Goal: Navigation & Orientation: Find specific page/section

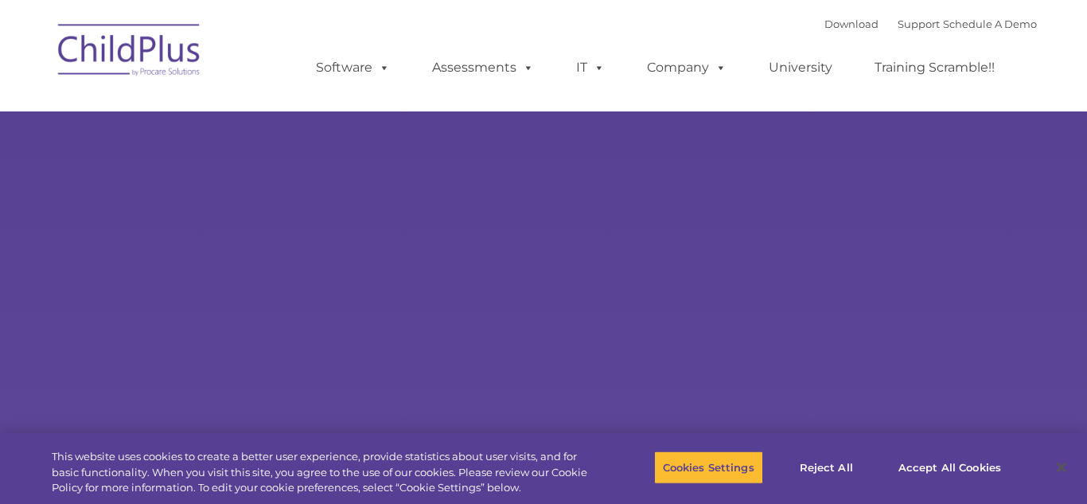
select select "MEDIUM"
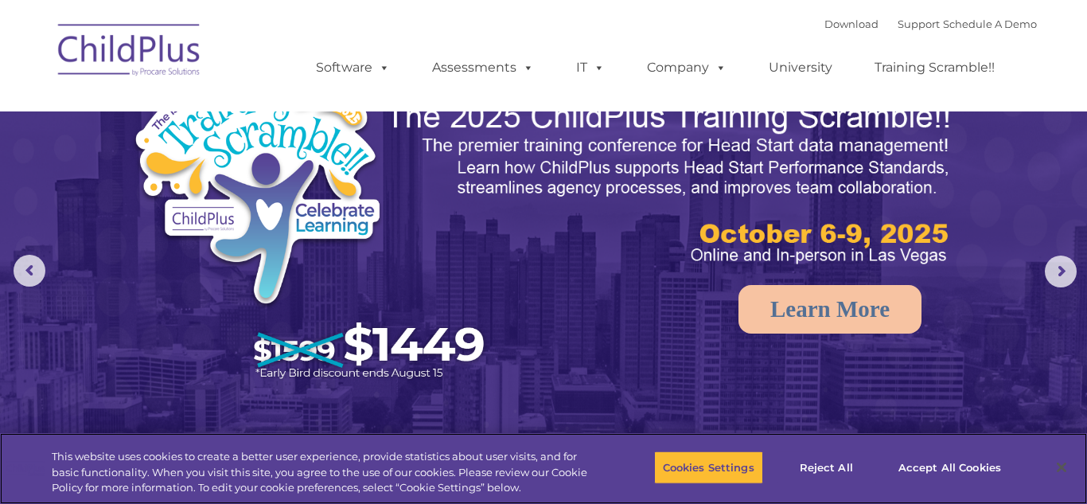
scroll to position [40, 0]
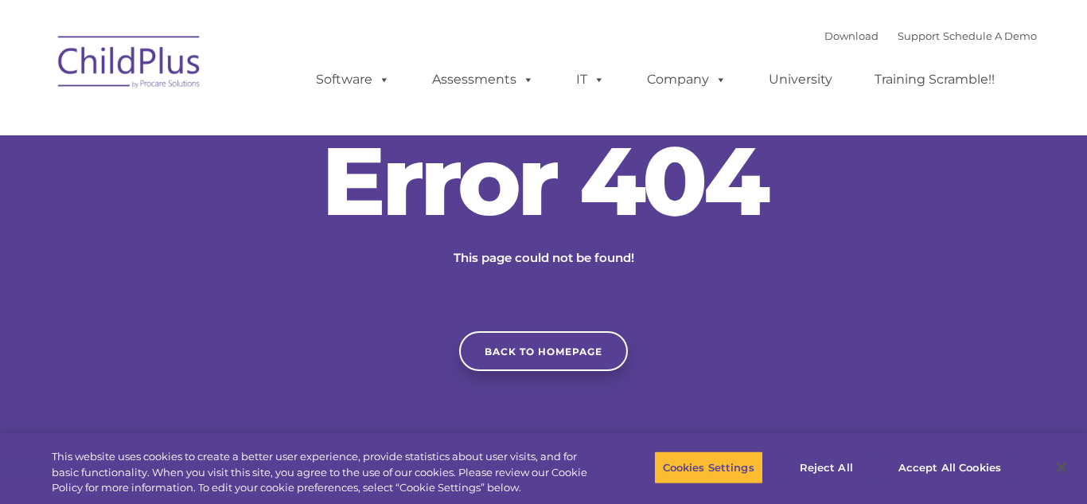
scroll to position [340, 0]
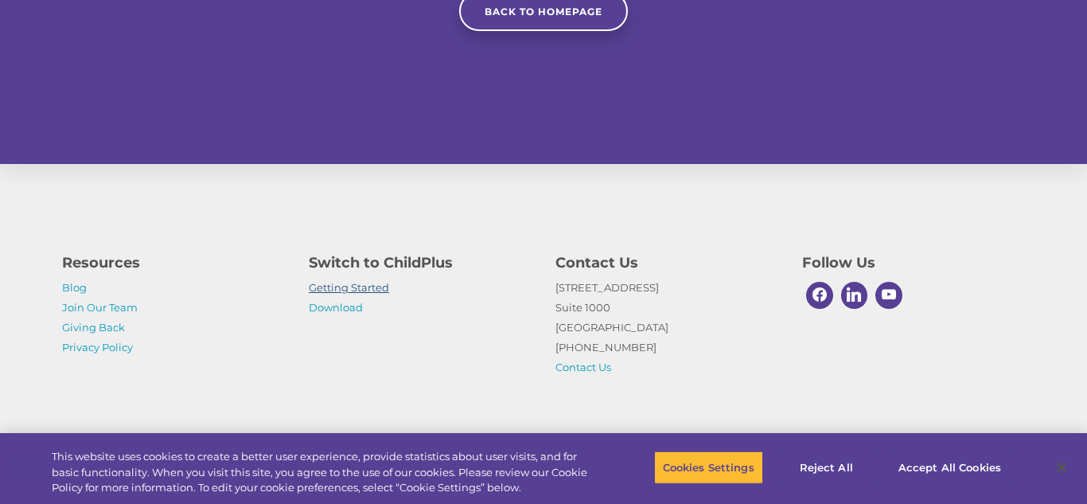
click at [365, 290] on link "Getting Started" at bounding box center [349, 287] width 80 height 13
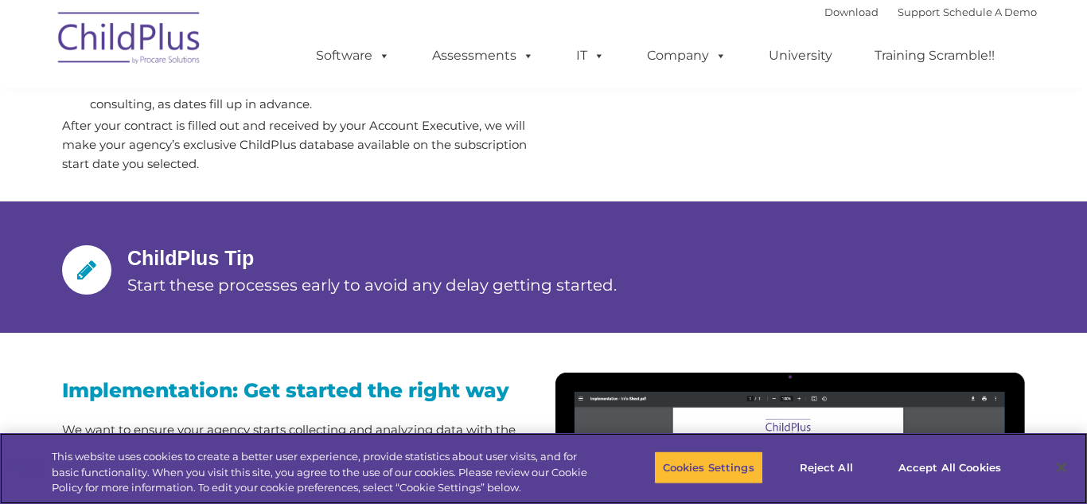
scroll to position [1117, 0]
